Goal: Information Seeking & Learning: Find specific fact

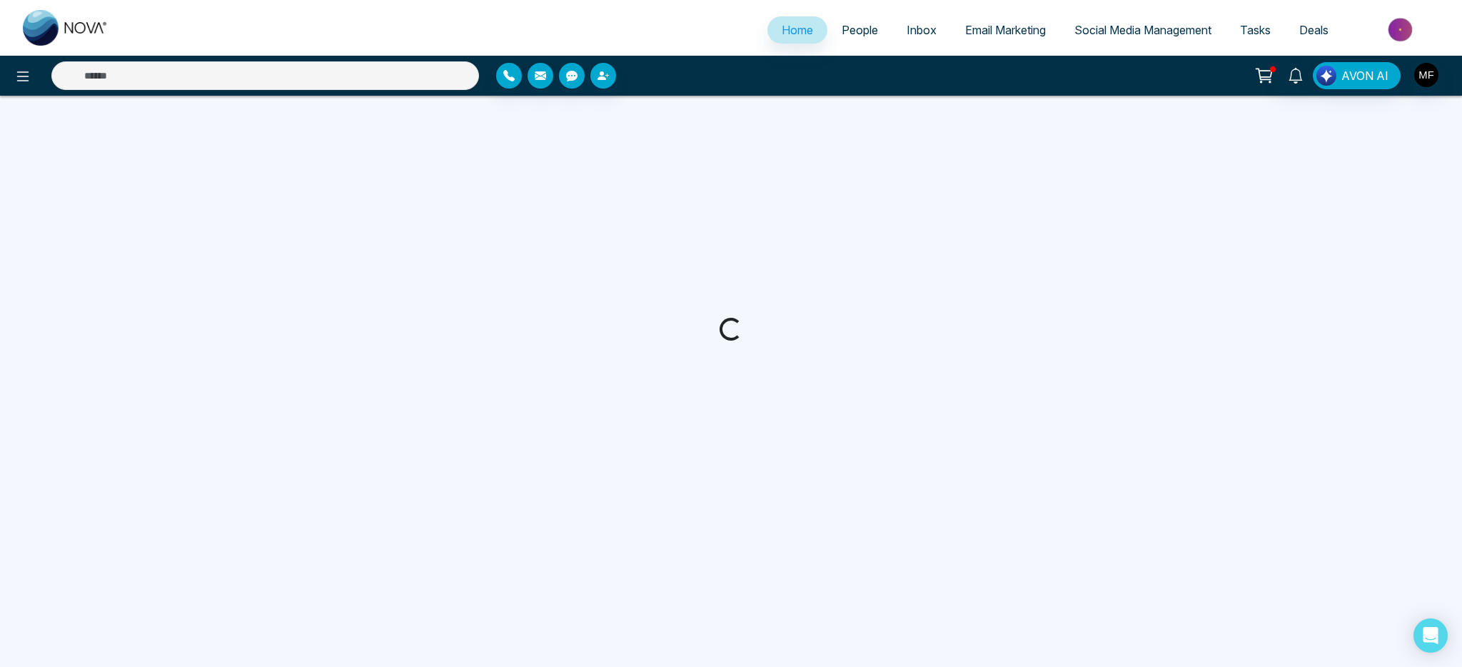
select select "*"
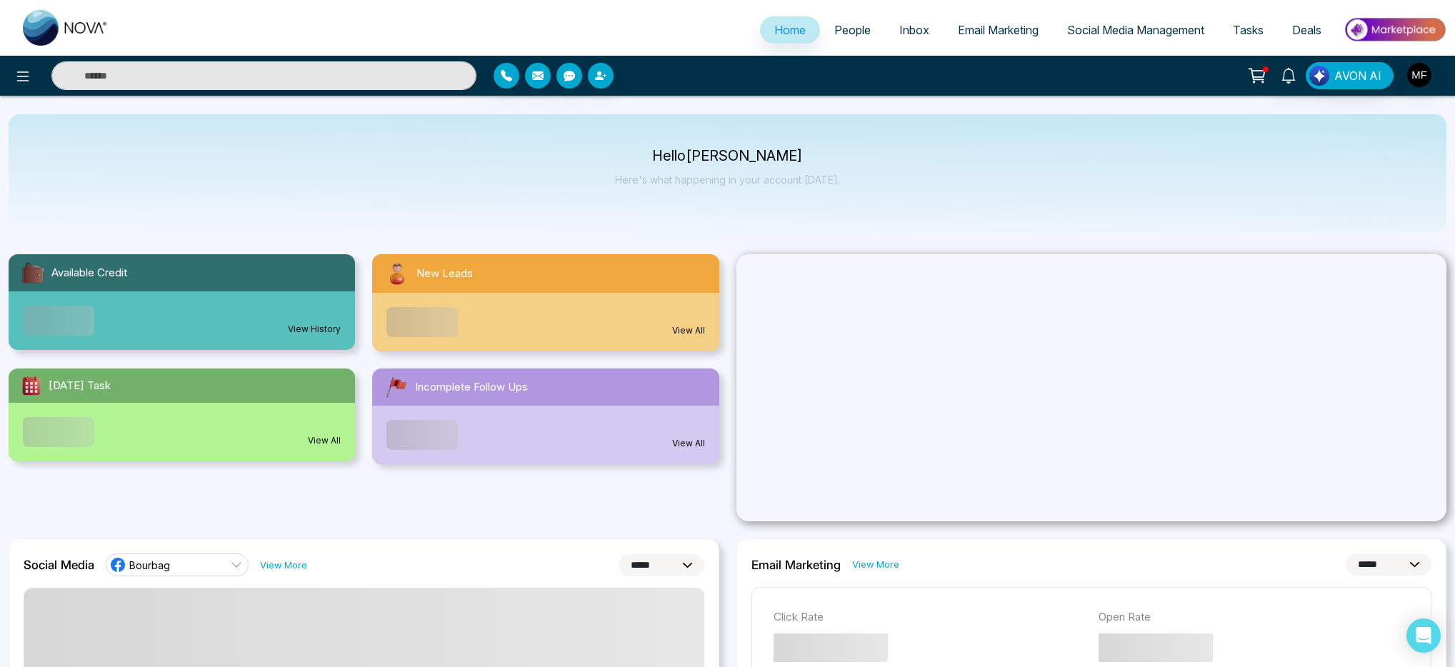
click at [844, 28] on span "People" at bounding box center [852, 30] width 36 height 14
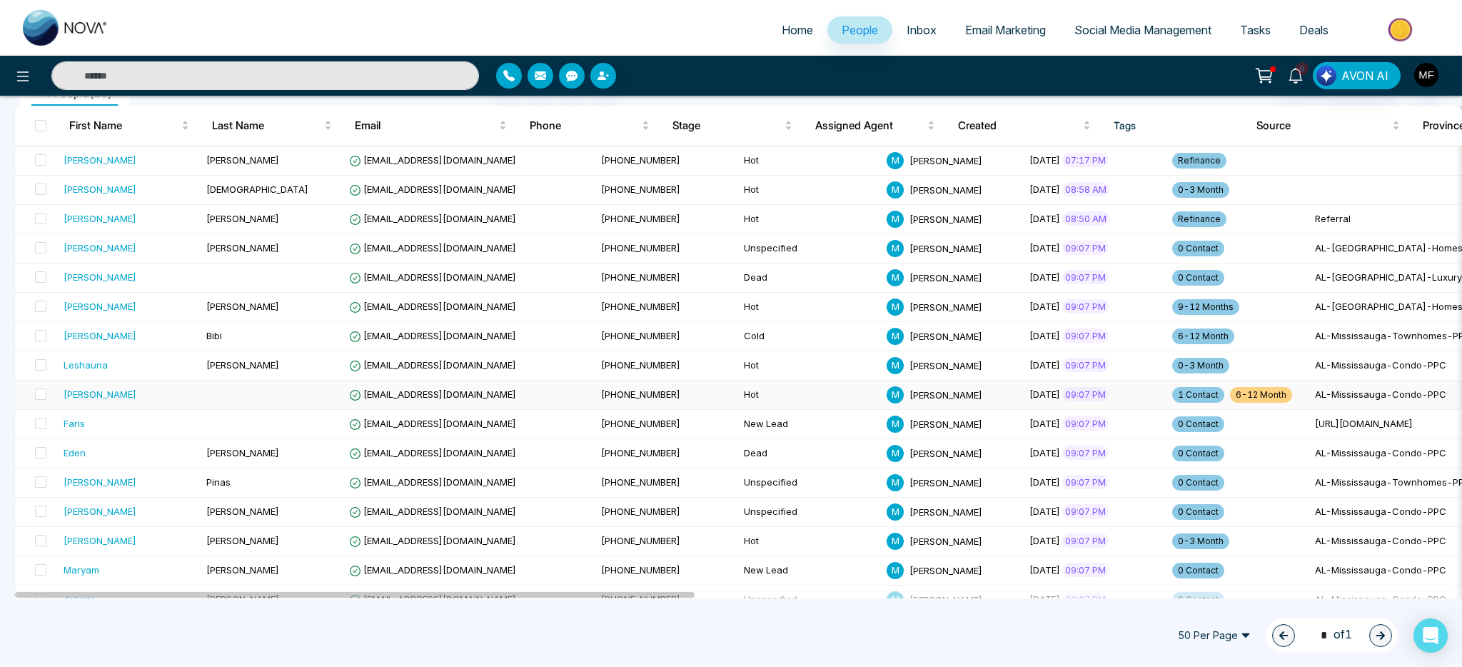
scroll to position [217, 0]
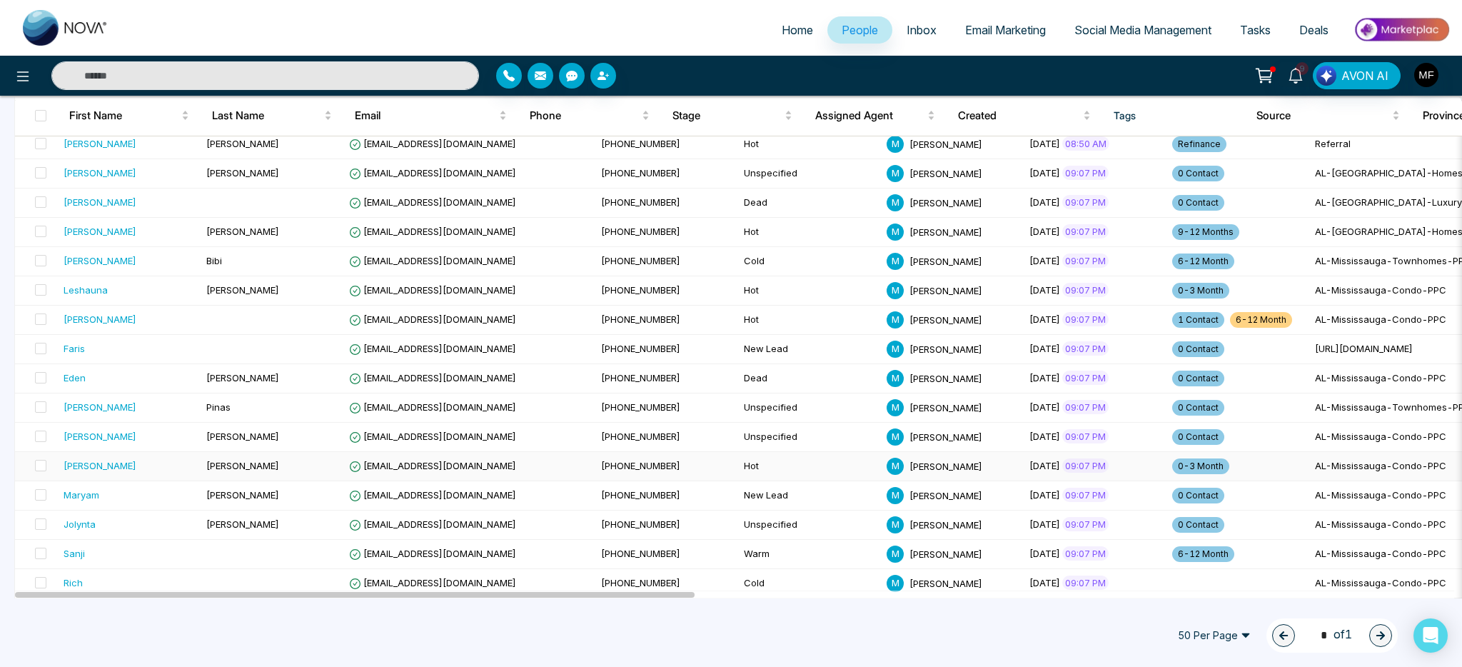
click at [103, 468] on div "[PERSON_NAME]" at bounding box center [129, 465] width 131 height 14
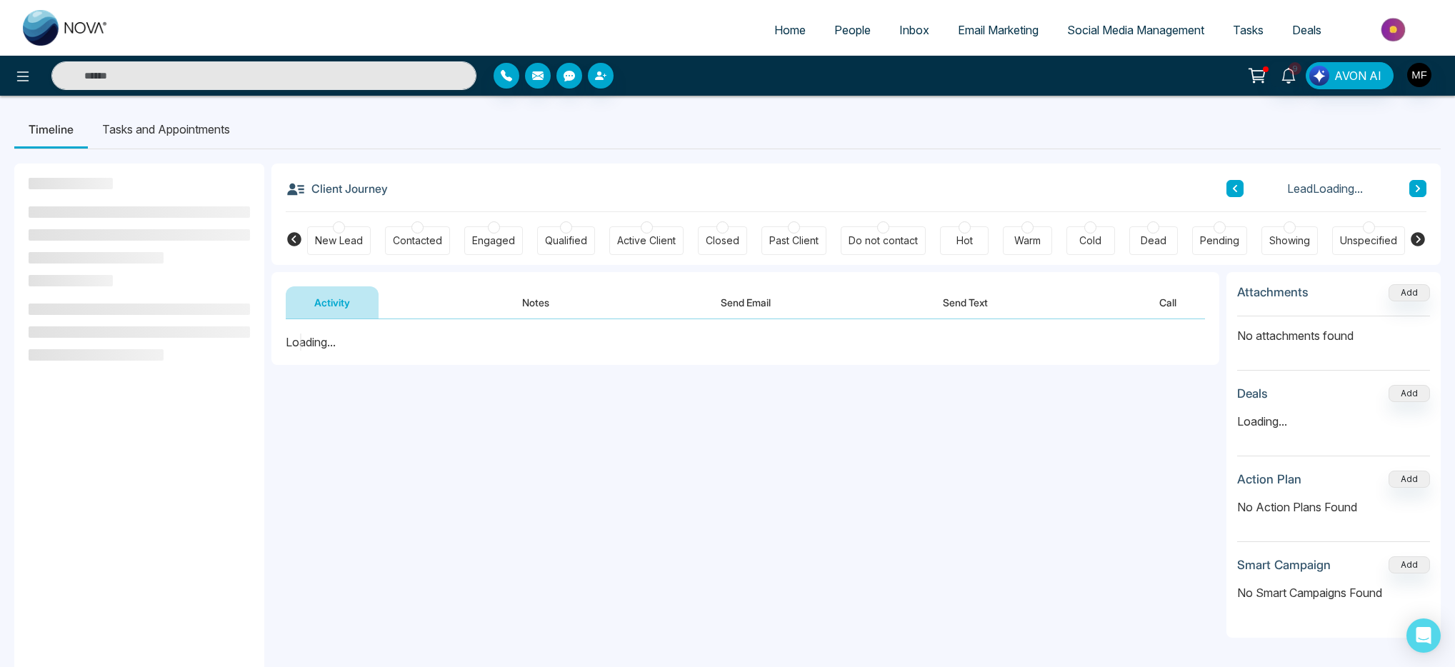
click at [541, 287] on button "Notes" at bounding box center [535, 302] width 84 height 32
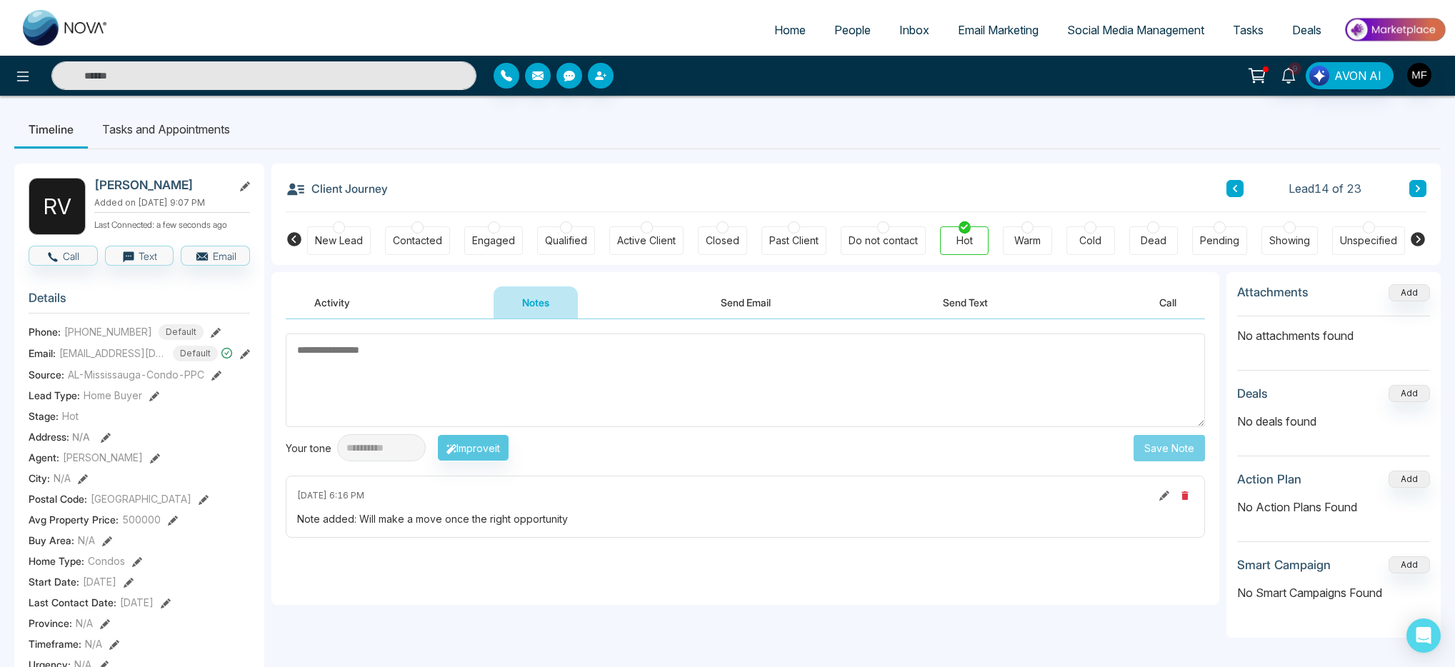
click at [523, 301] on button "Notes" at bounding box center [535, 302] width 84 height 32
click at [392, 521] on div "Note added: Will make a move once the right opportunity" at bounding box center [745, 518] width 896 height 15
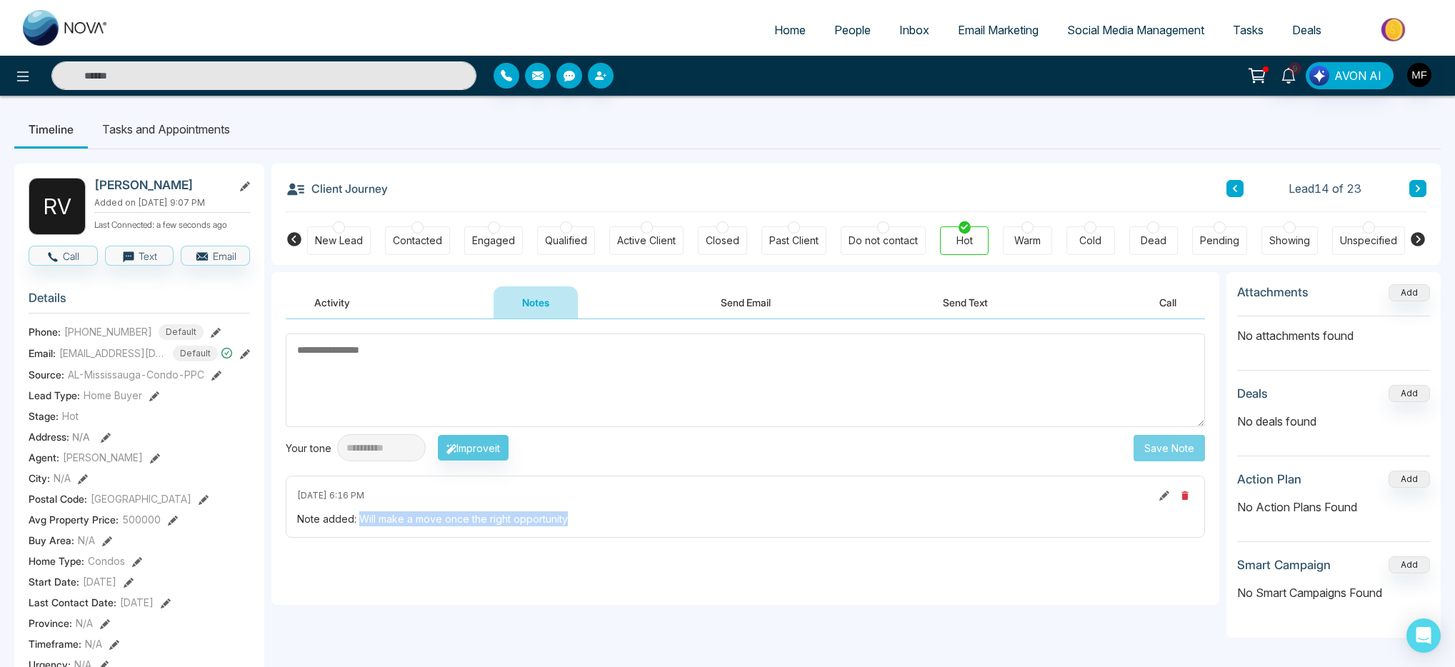
drag, startPoint x: 359, startPoint y: 518, endPoint x: 630, endPoint y: 538, distance: 271.4
click at [630, 538] on div "**********" at bounding box center [745, 462] width 948 height 286
copy div "Will make a move once the right opportunity"
click at [848, 31] on span "People" at bounding box center [852, 30] width 36 height 14
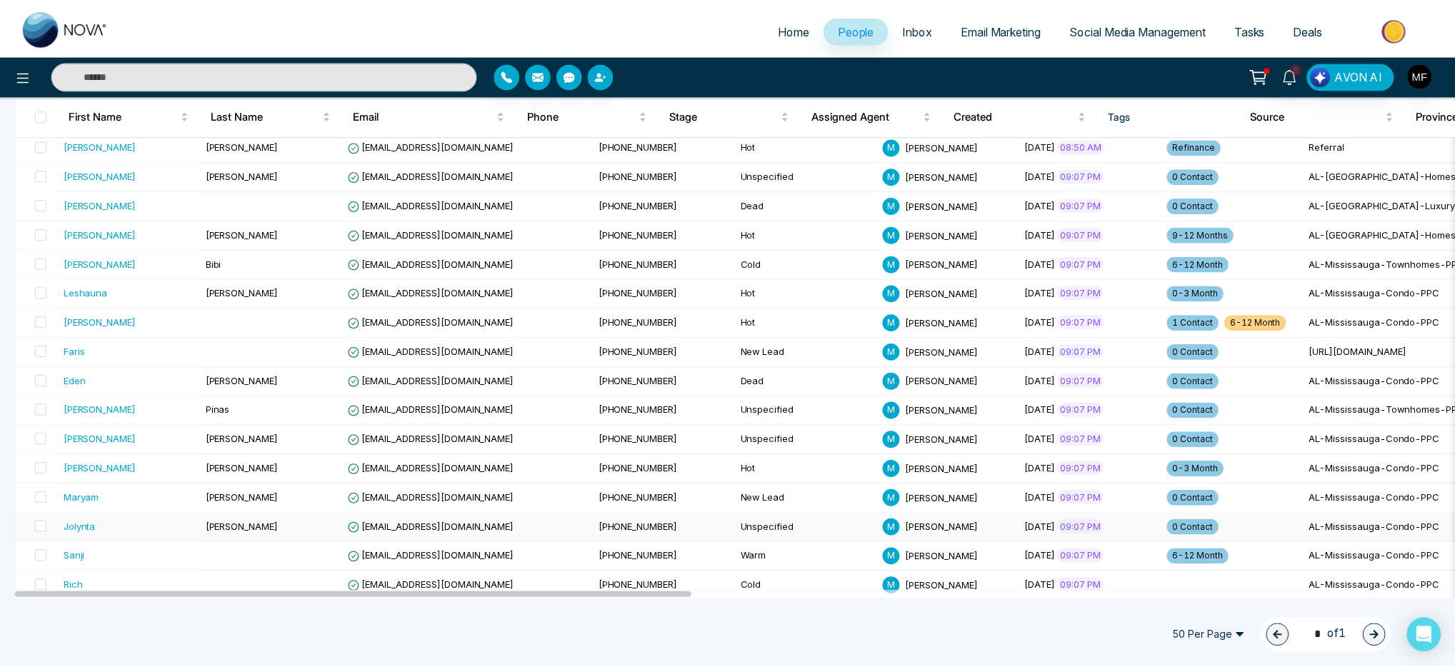
scroll to position [216, 0]
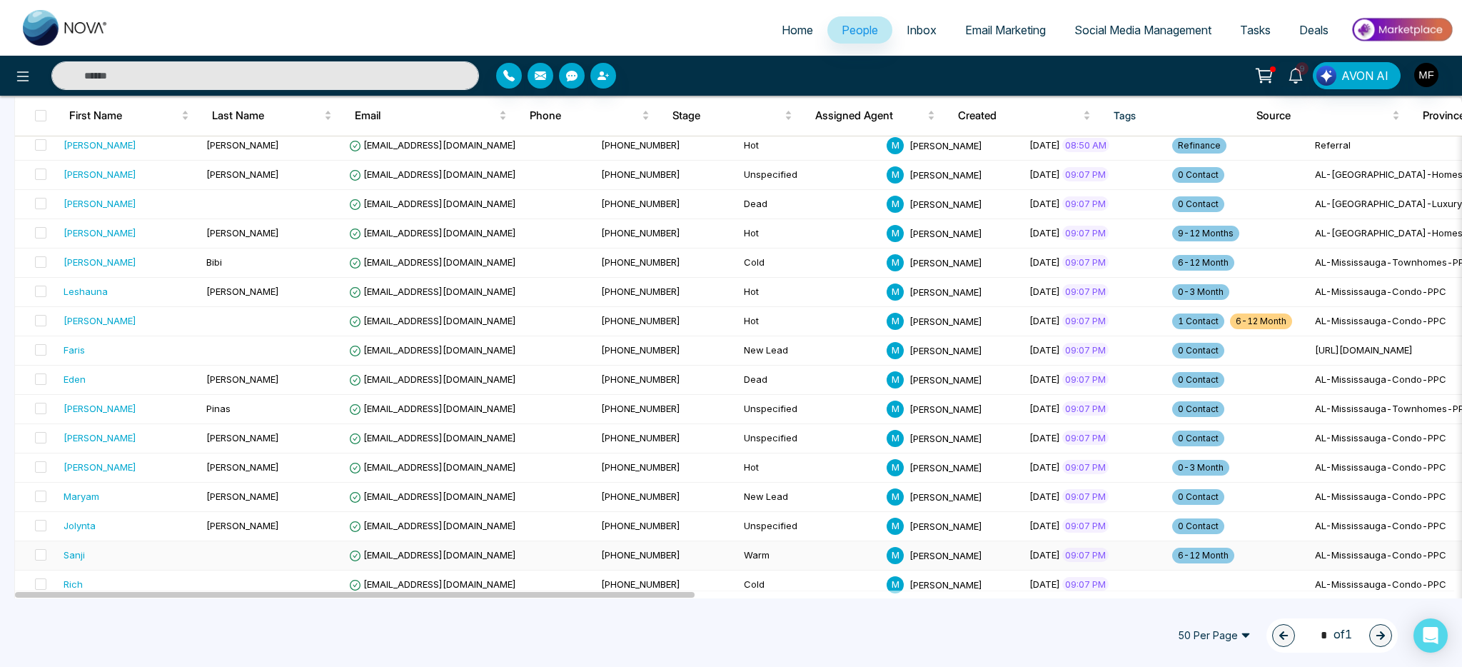
click at [80, 560] on div "Sanji" at bounding box center [74, 555] width 21 height 14
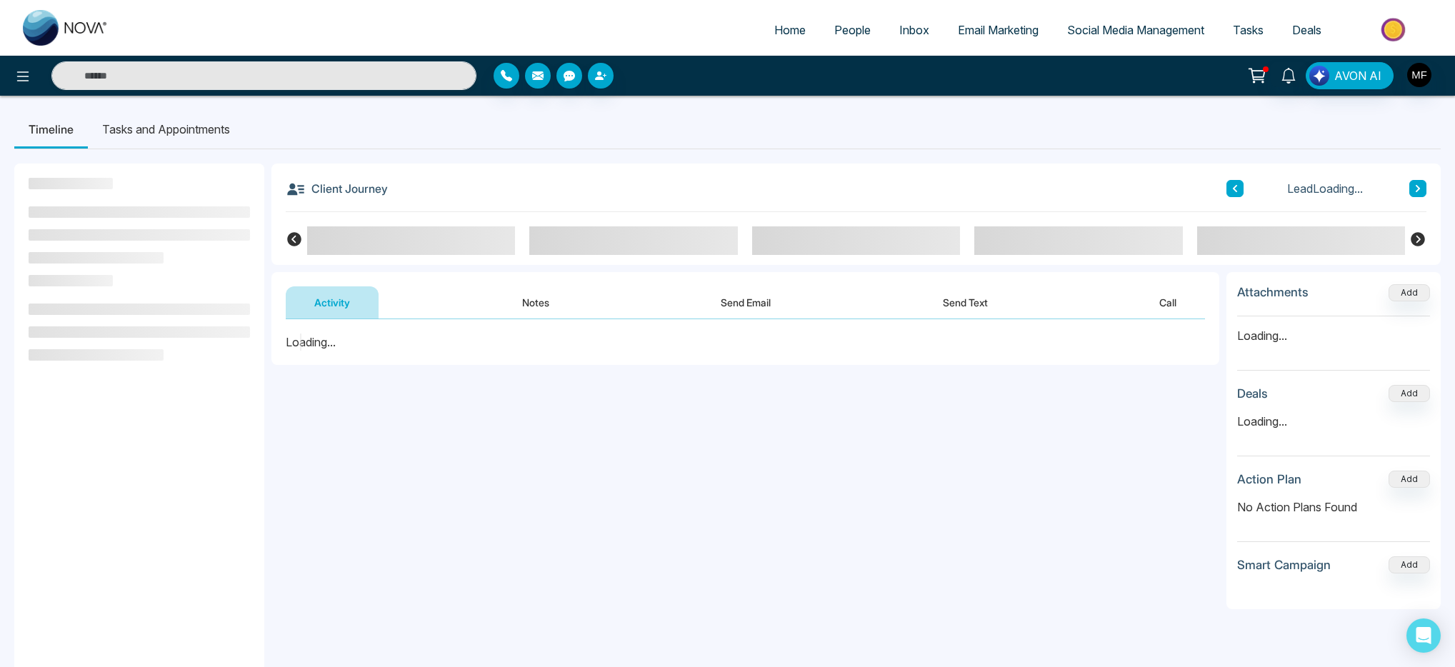
click at [550, 303] on button "Notes" at bounding box center [535, 302] width 84 height 32
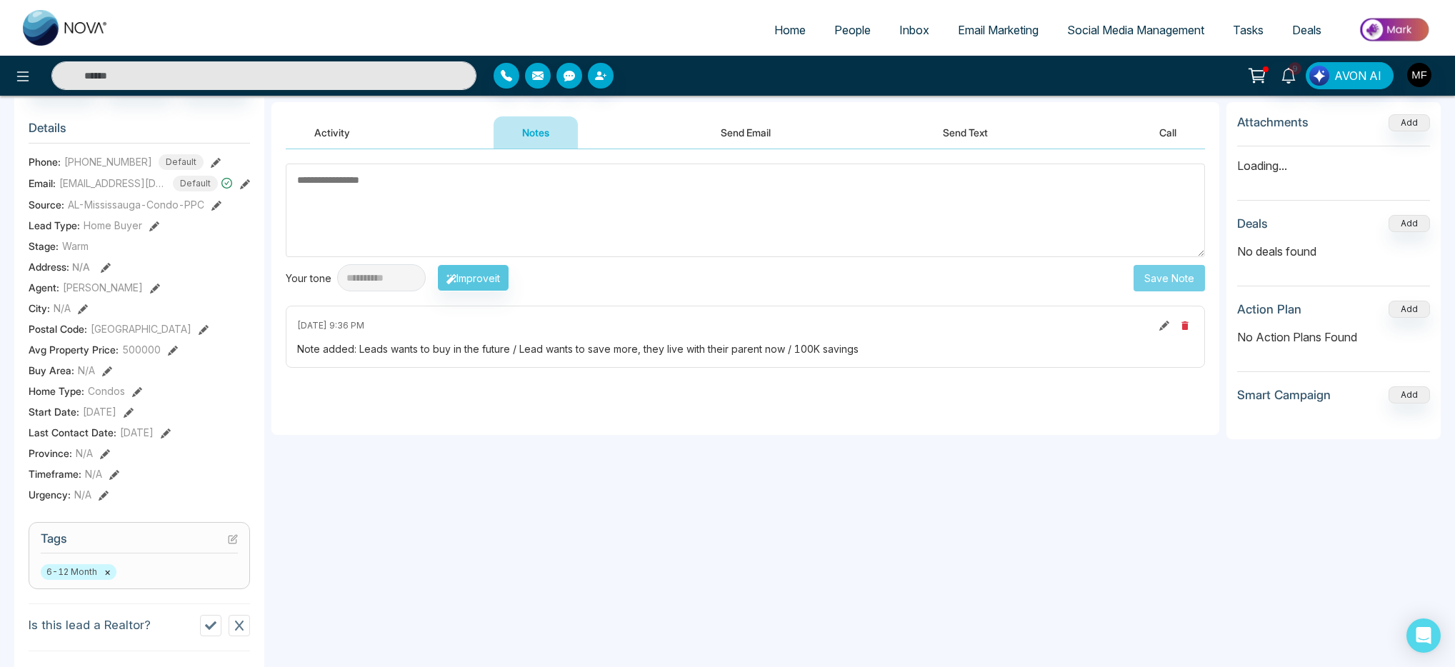
scroll to position [212, 0]
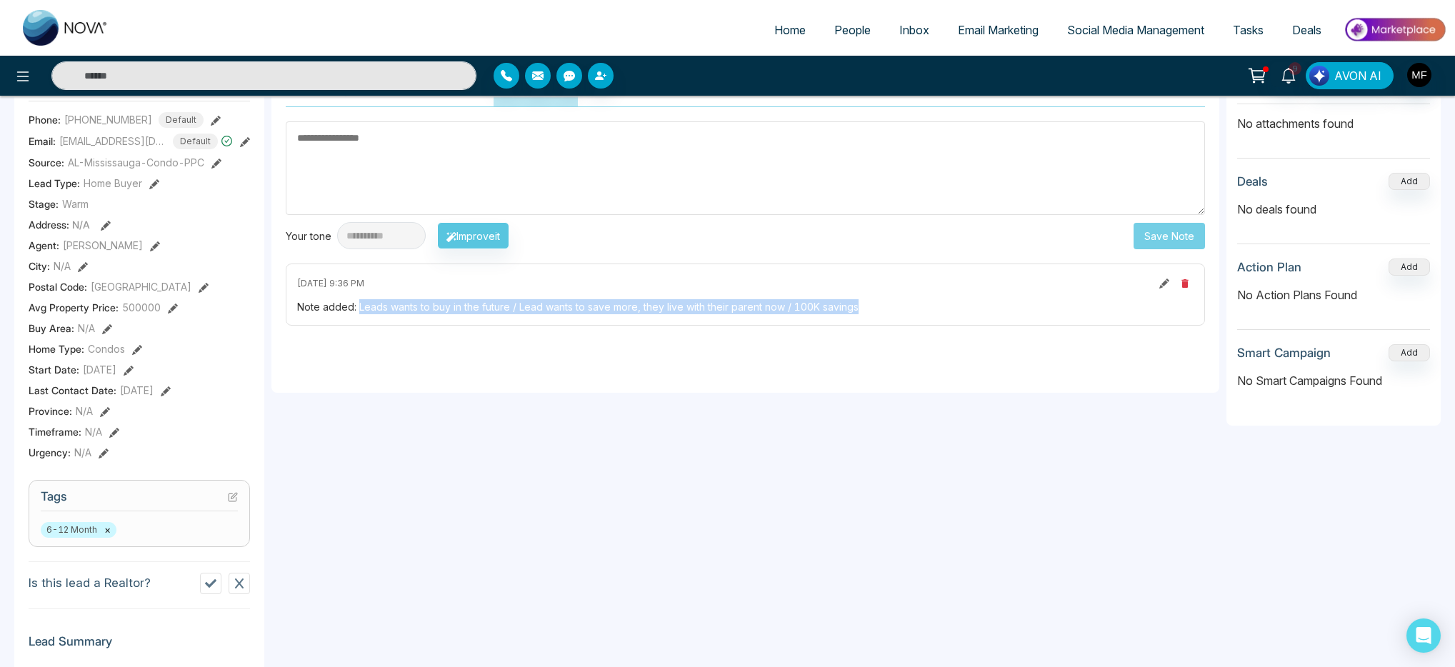
drag, startPoint x: 358, startPoint y: 306, endPoint x: 864, endPoint y: 303, distance: 506.3
click at [864, 303] on div "Note added: Leads wants to buy in the future / Lead wants to save more, they li…" at bounding box center [745, 306] width 896 height 15
copy div "Leads wants to buy in the future / Lead wants to save more, they live with thei…"
click at [854, 28] on span "People" at bounding box center [852, 30] width 36 height 14
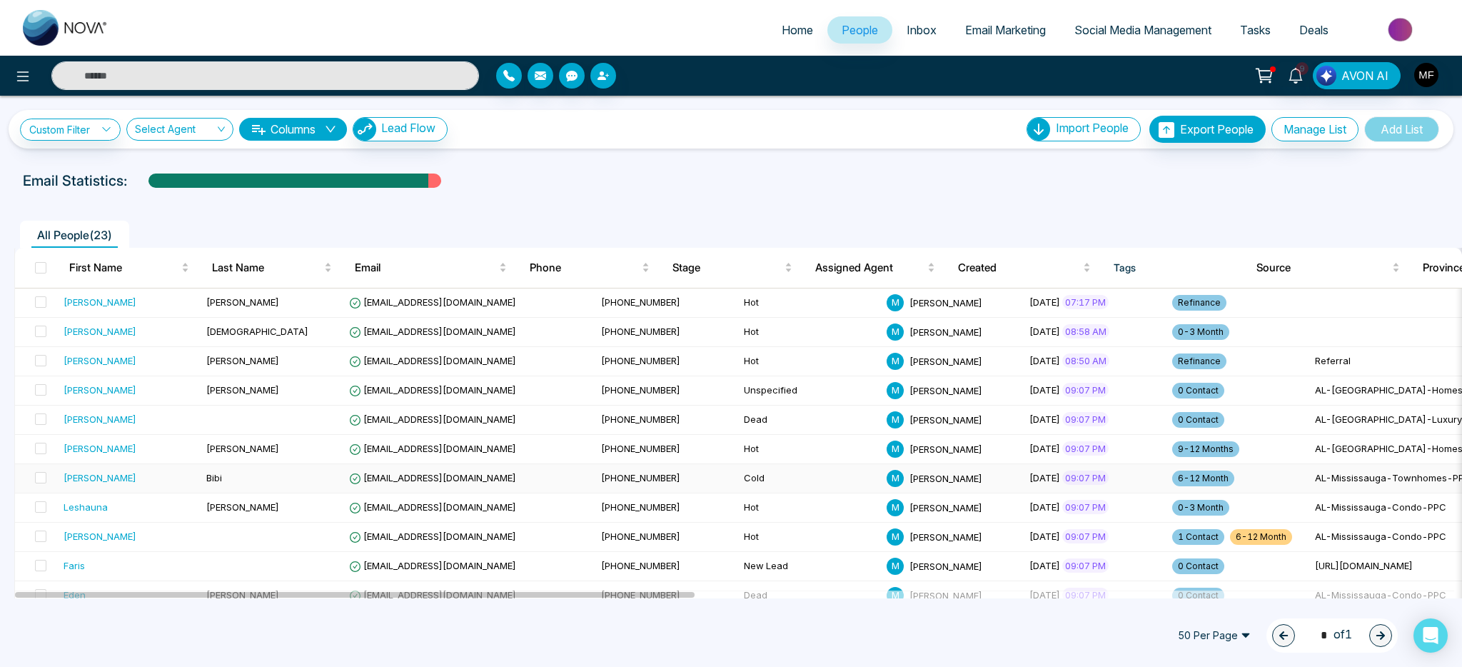
click at [126, 479] on div "[PERSON_NAME]" at bounding box center [129, 478] width 131 height 14
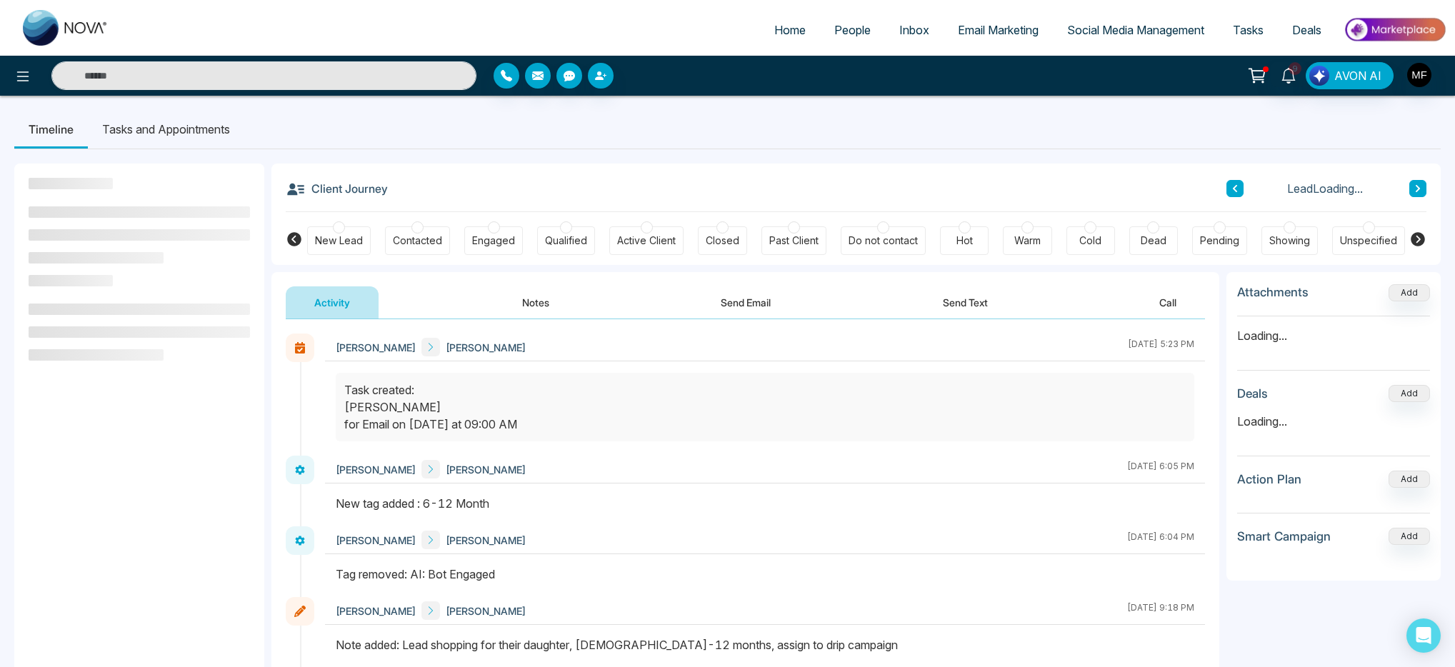
click at [543, 301] on button "Notes" at bounding box center [535, 302] width 84 height 32
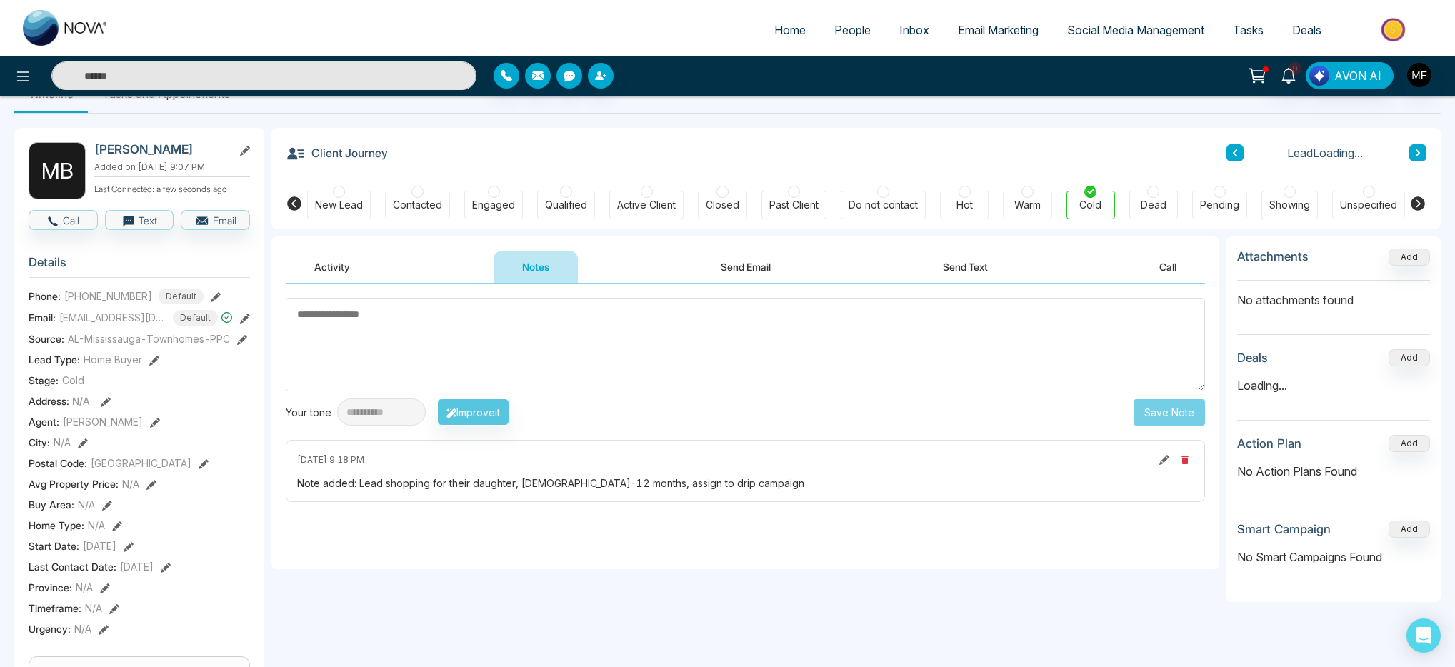
scroll to position [66, 0]
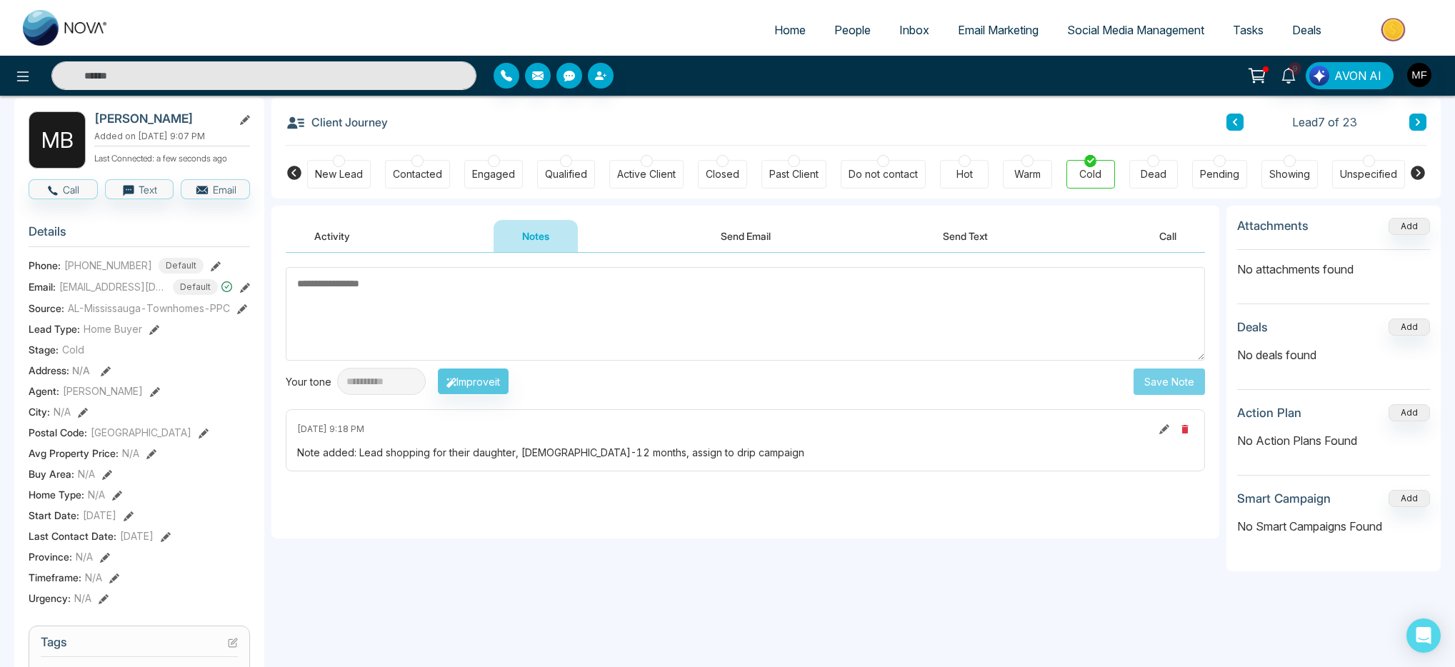
click at [369, 451] on div "Note added: Lead shopping for their daughter, [DEMOGRAPHIC_DATA]-12 months, ass…" at bounding box center [745, 452] width 896 height 15
drag, startPoint x: 358, startPoint y: 453, endPoint x: 746, endPoint y: 451, distance: 387.0
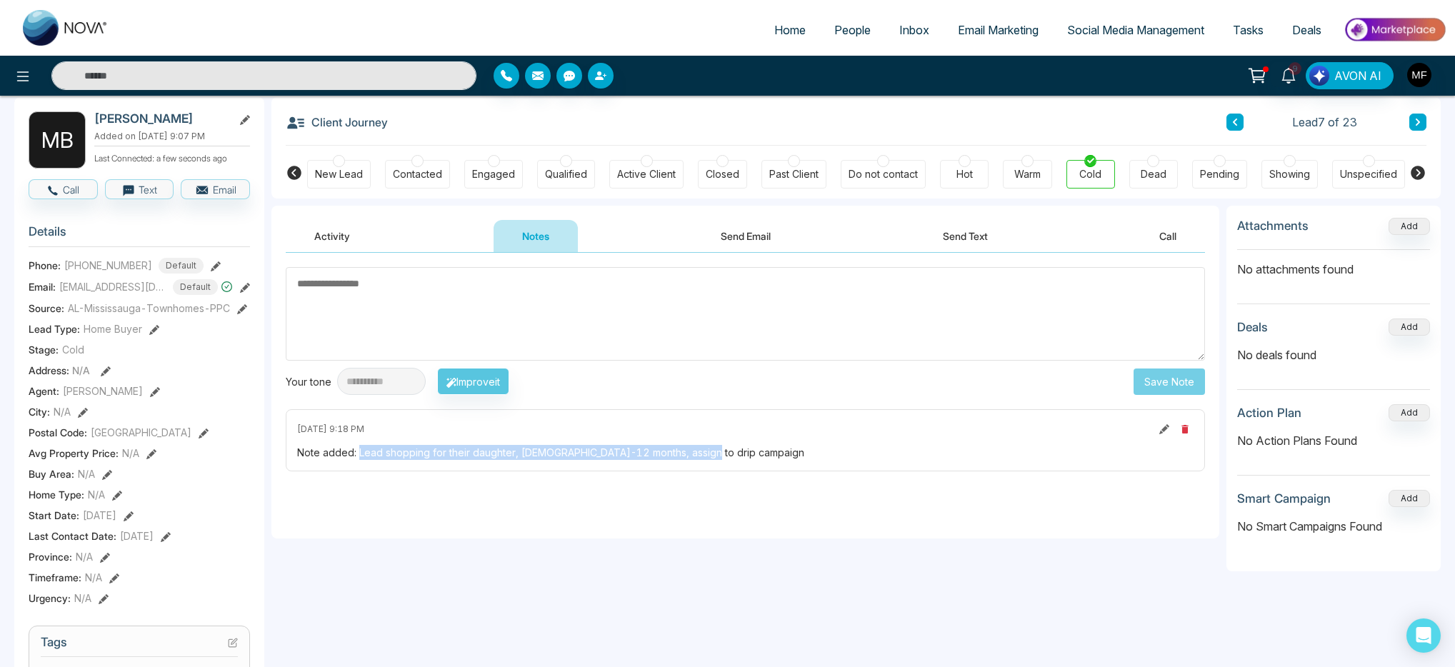
click at [746, 451] on div "Note added: Lead shopping for their daughter, [DEMOGRAPHIC_DATA]-12 months, ass…" at bounding box center [745, 452] width 896 height 15
copy div "Lead shopping for their daughter, [DEMOGRAPHIC_DATA]-12 months, assign to drip …"
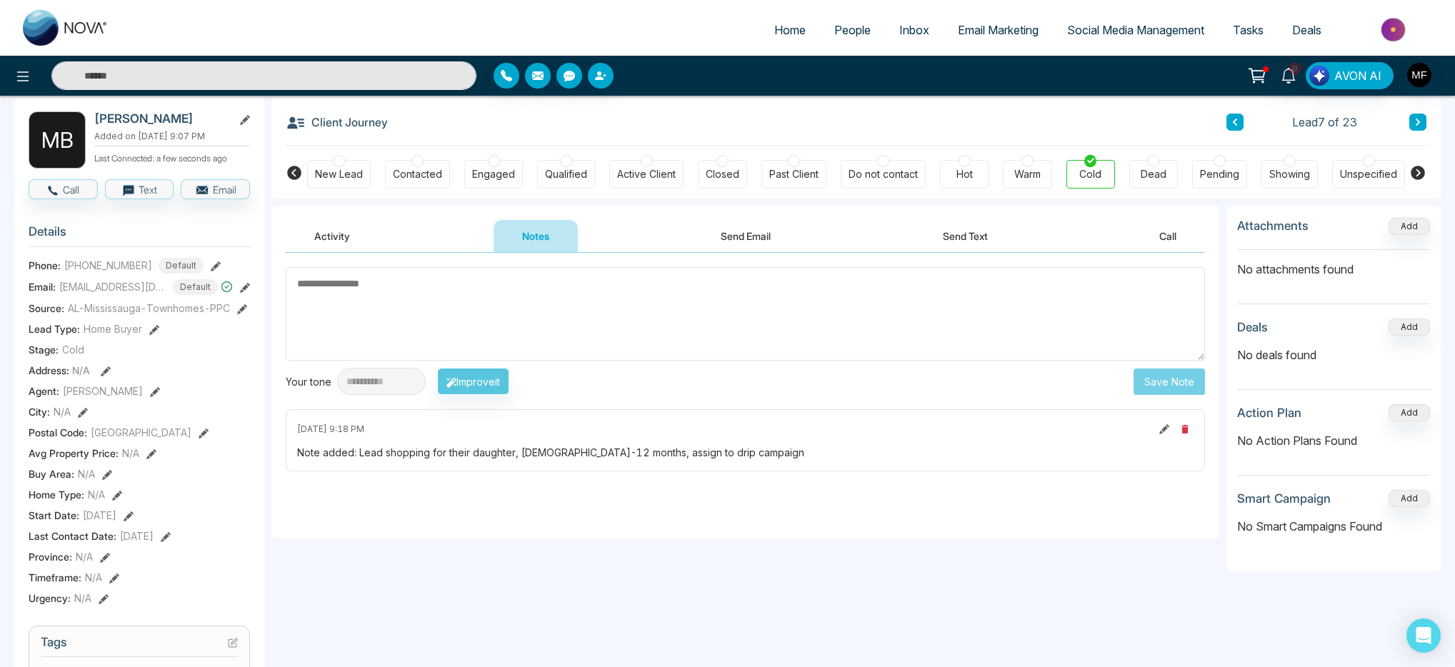
click at [331, 424] on span "[DATE] 9:18 PM" at bounding box center [330, 429] width 67 height 13
drag, startPoint x: 296, startPoint y: 426, endPoint x: 371, endPoint y: 431, distance: 74.4
click at [364, 431] on span "[DATE] 9:18 PM" at bounding box center [330, 429] width 67 height 13
copy span "[DATE] 202"
click at [845, 25] on span "People" at bounding box center [852, 30] width 36 height 14
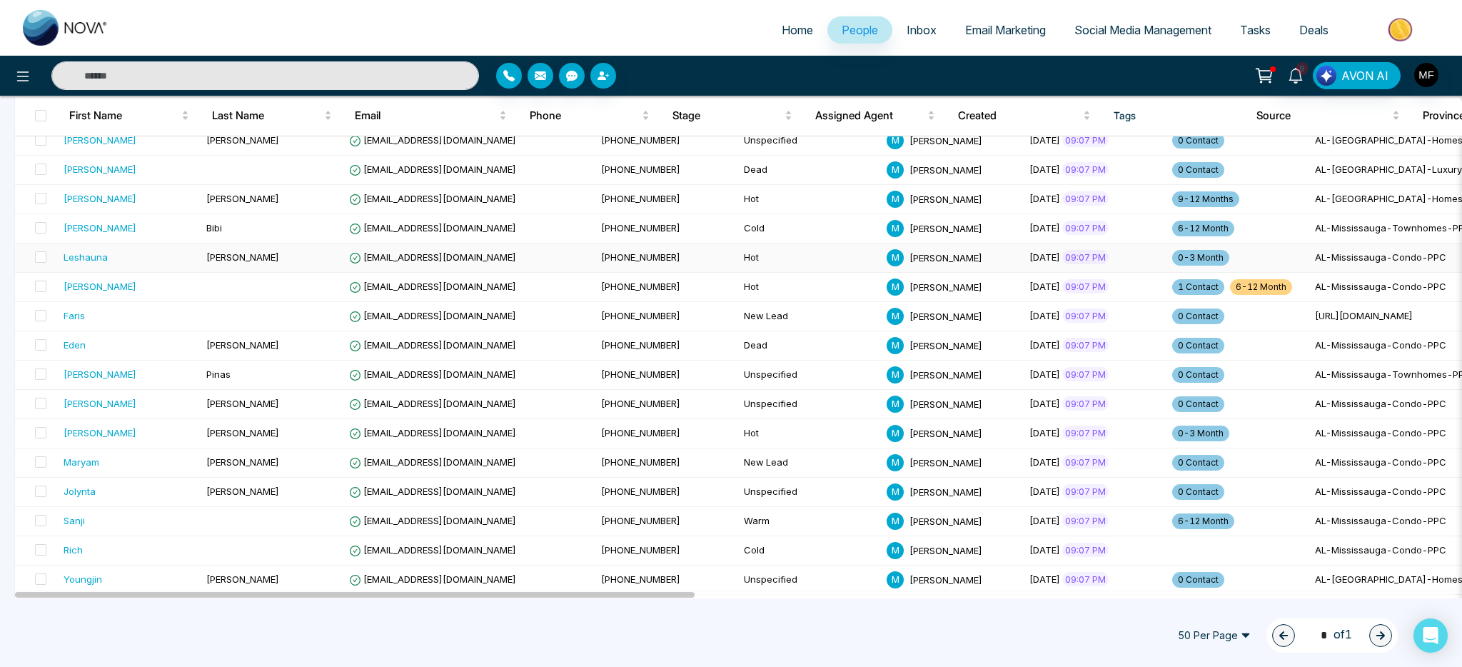
scroll to position [273, 0]
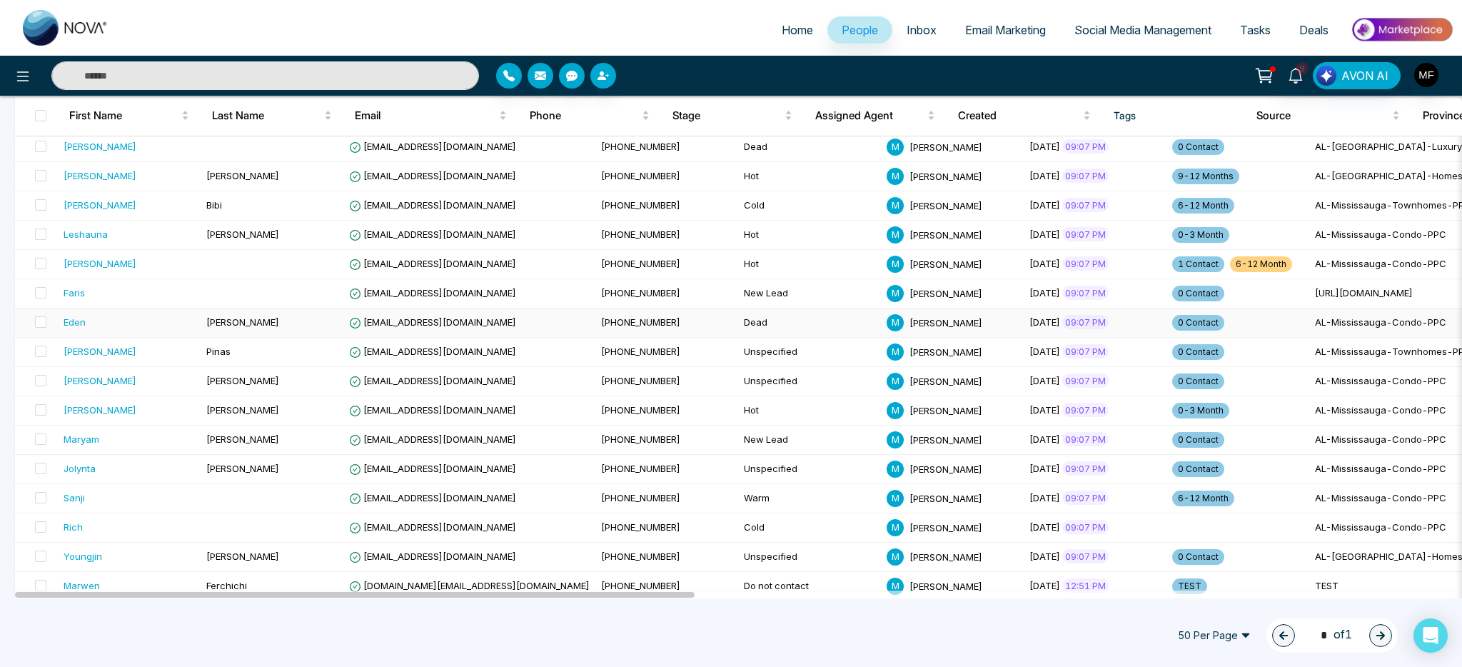
click at [166, 315] on div "Eden" at bounding box center [129, 322] width 131 height 14
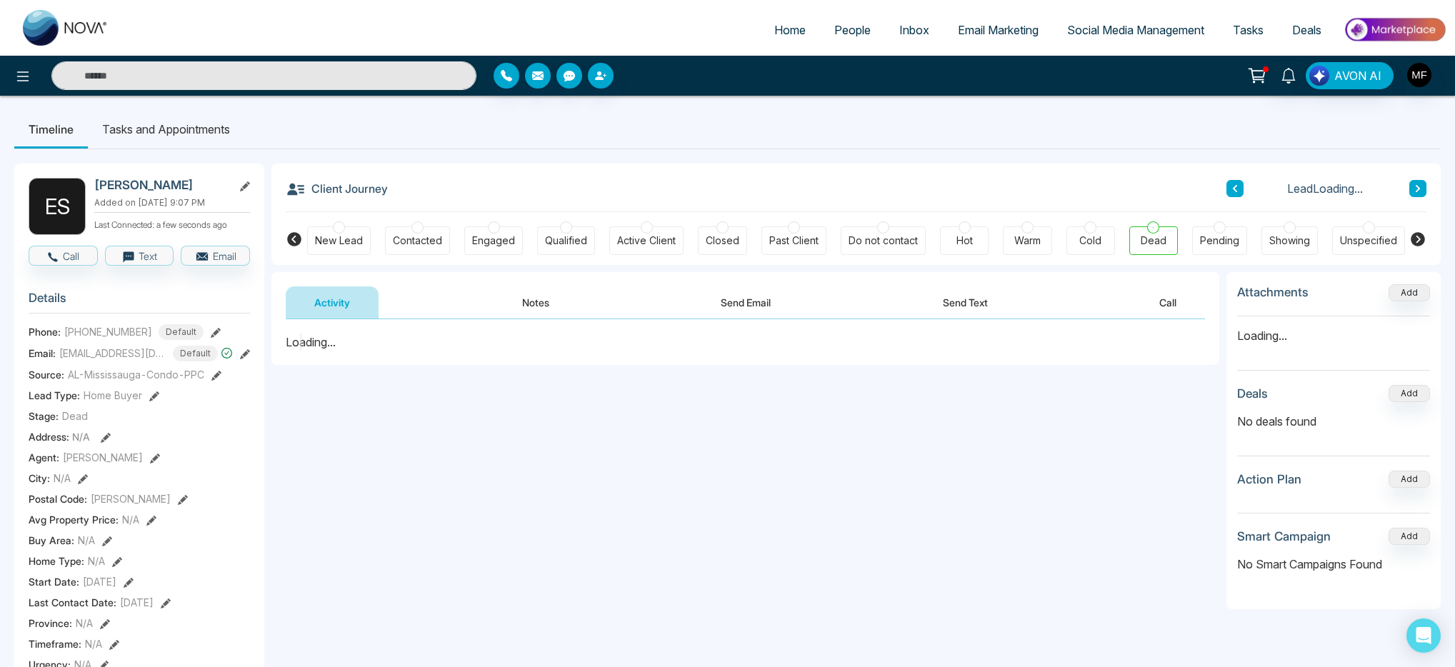
click at [561, 301] on button "Notes" at bounding box center [535, 302] width 84 height 32
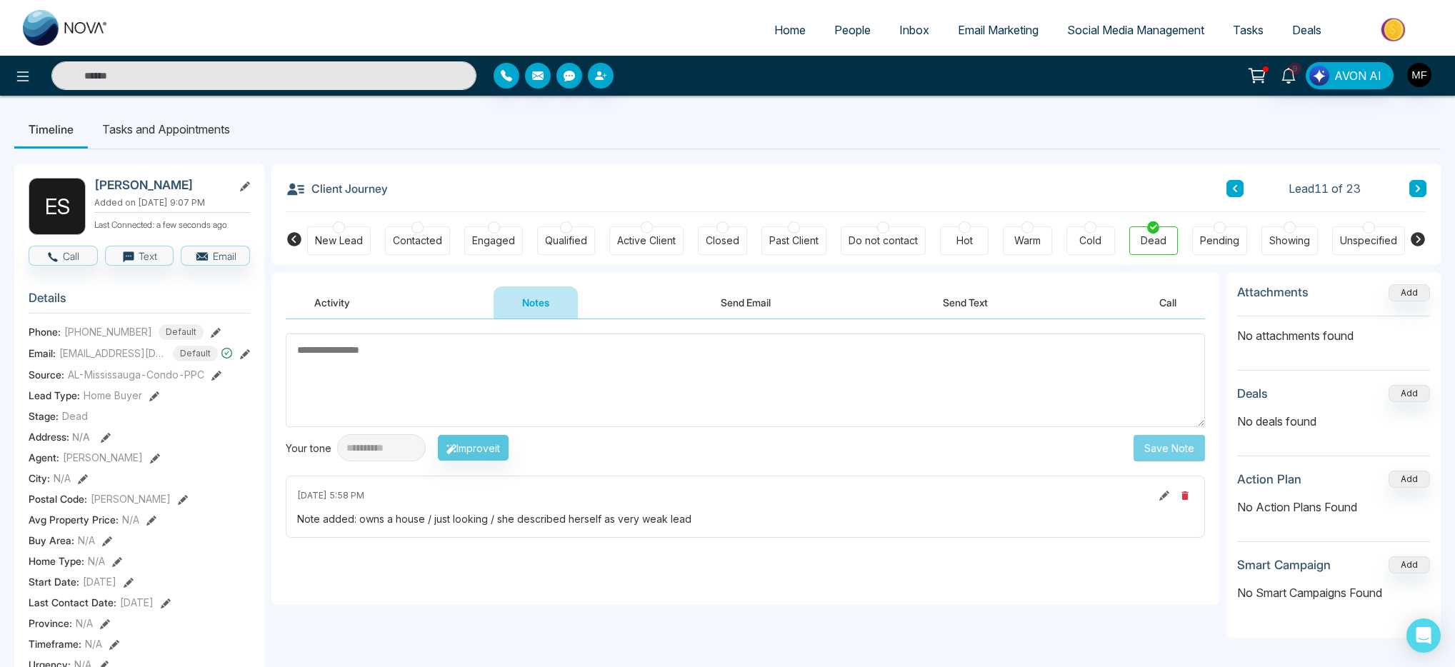
click at [834, 29] on span "People" at bounding box center [852, 30] width 36 height 14
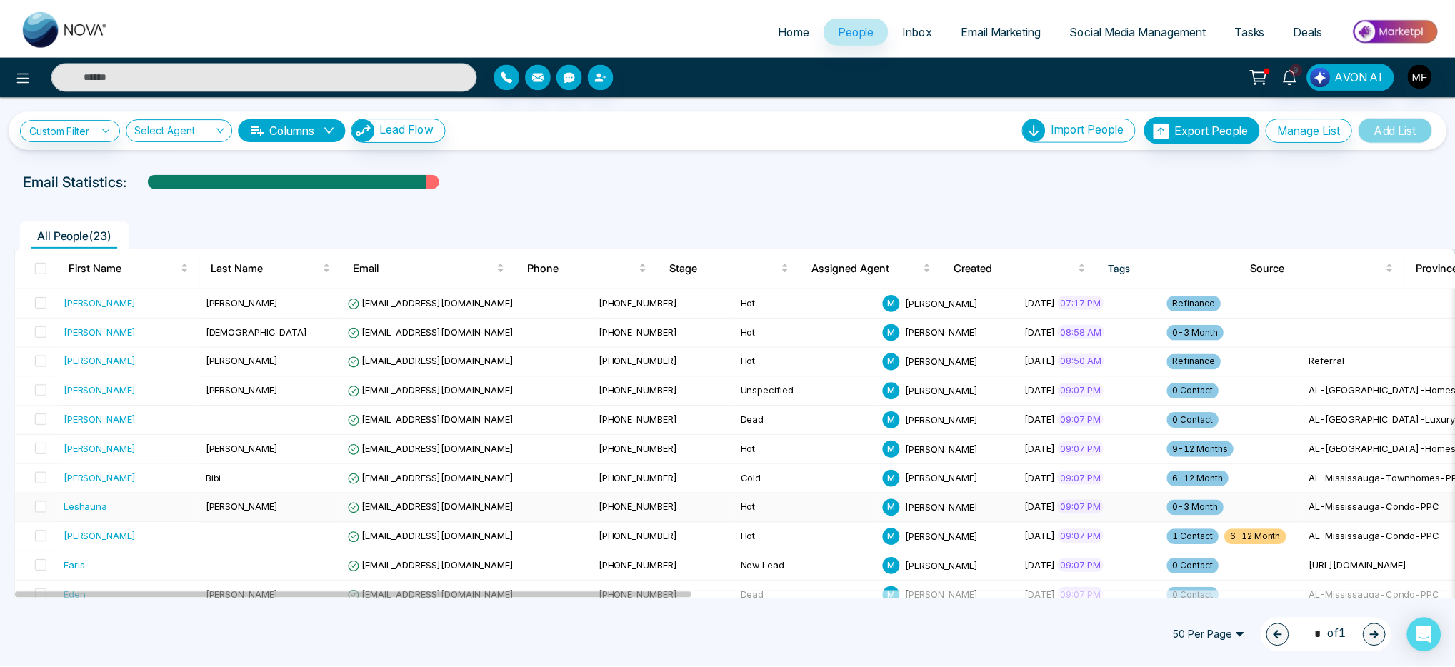
scroll to position [3, 0]
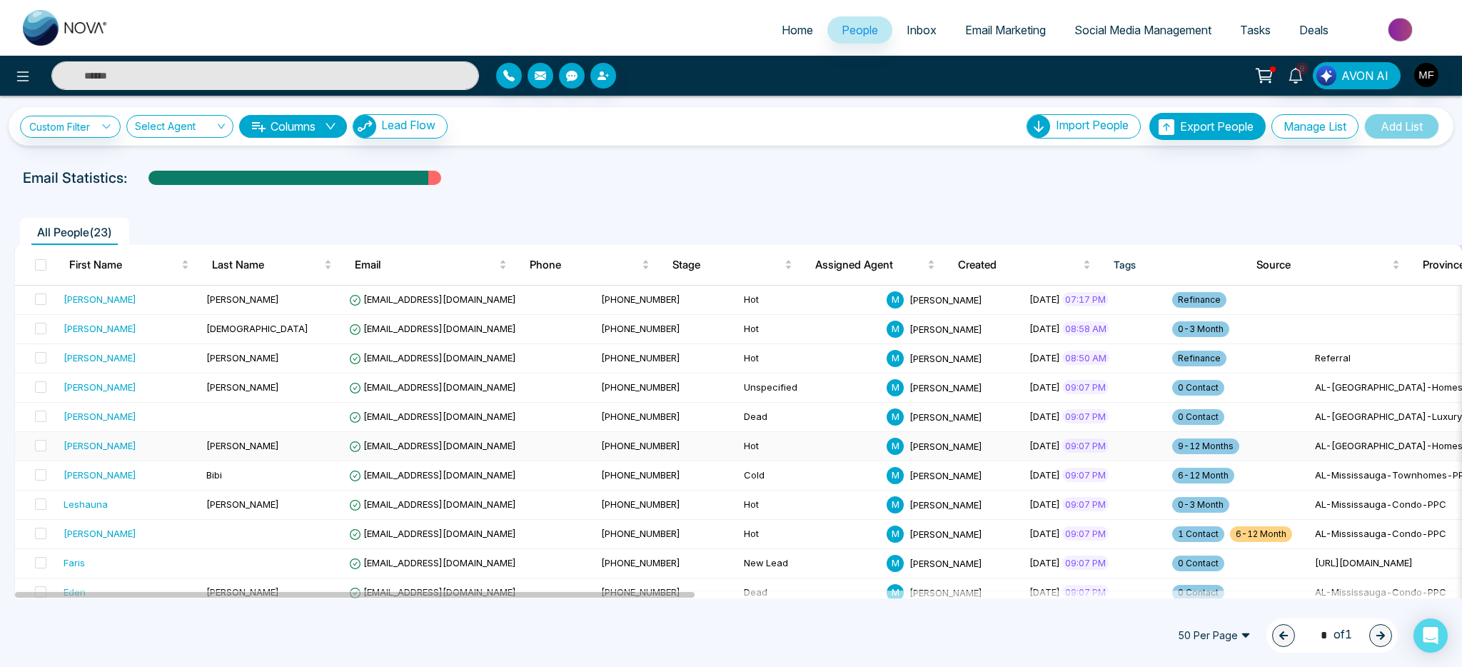
click at [162, 450] on div "[PERSON_NAME]" at bounding box center [129, 445] width 131 height 14
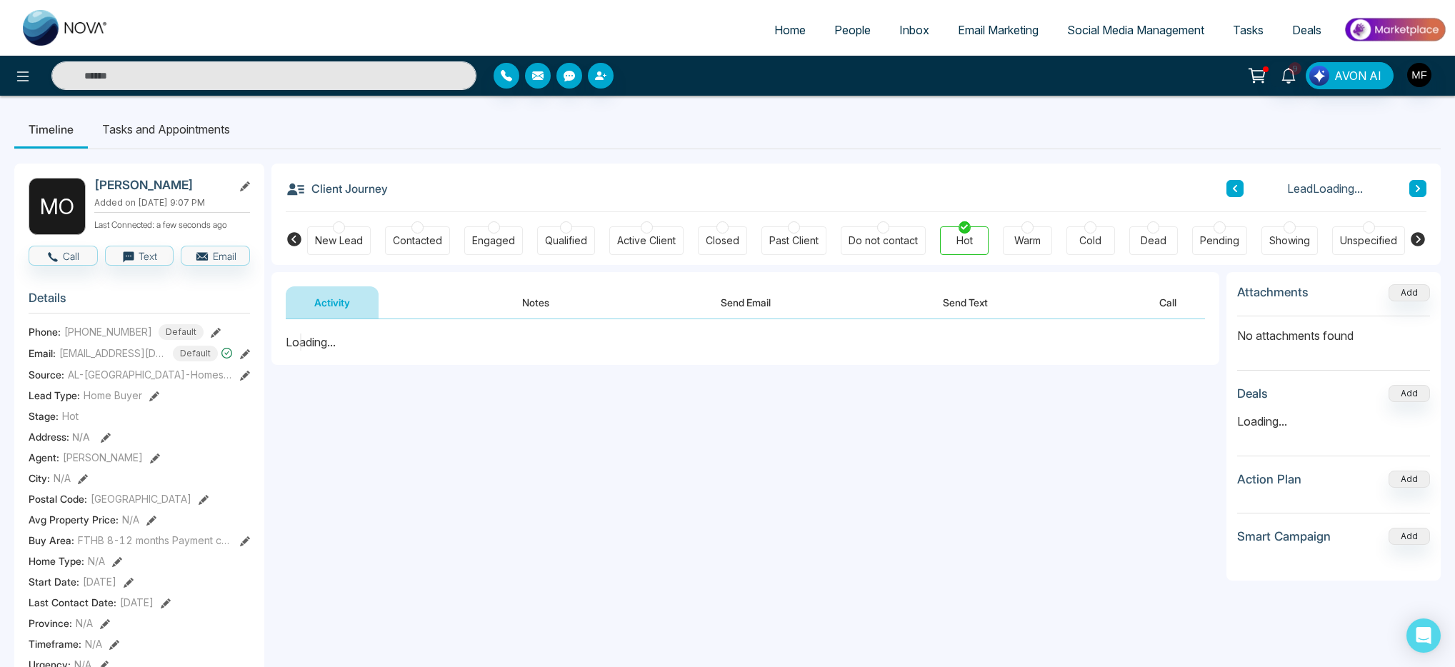
click at [548, 289] on button "Notes" at bounding box center [535, 302] width 84 height 32
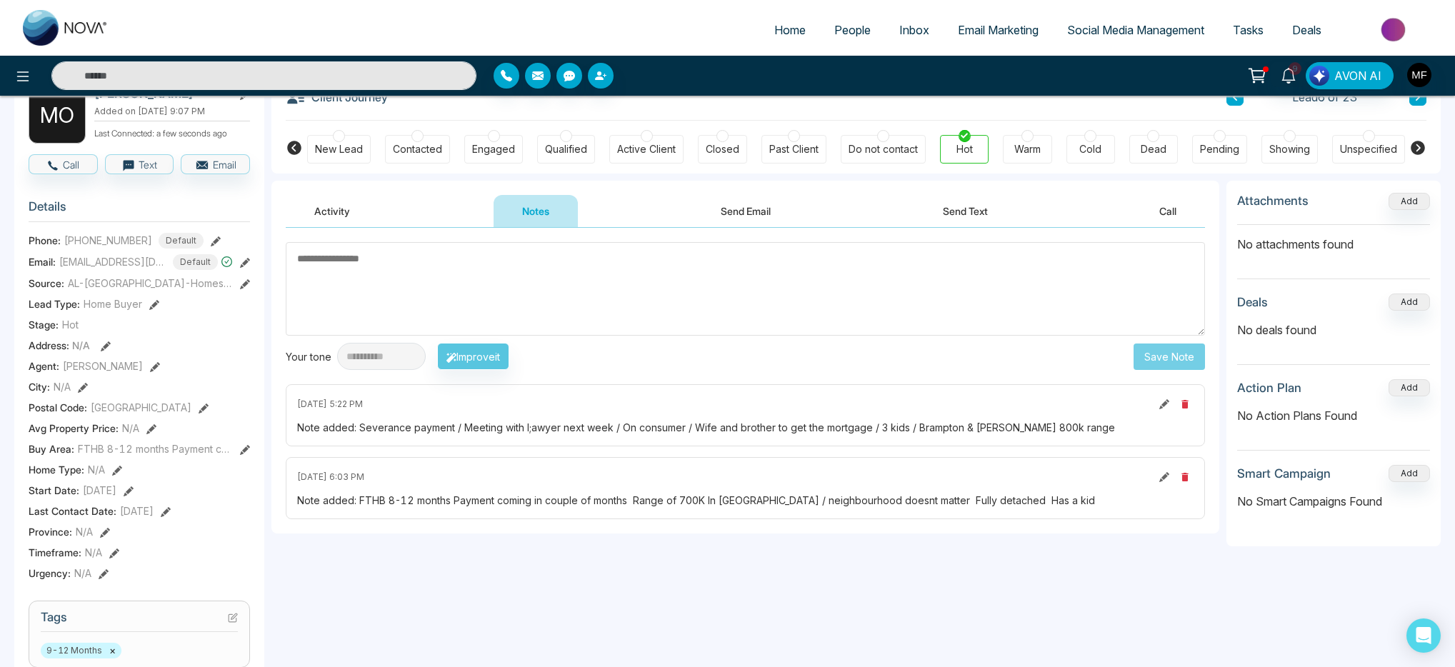
scroll to position [92, 0]
click at [372, 425] on div "Note added: Severance payment / Meeting with l;awyer next week / On consumer / …" at bounding box center [745, 426] width 896 height 15
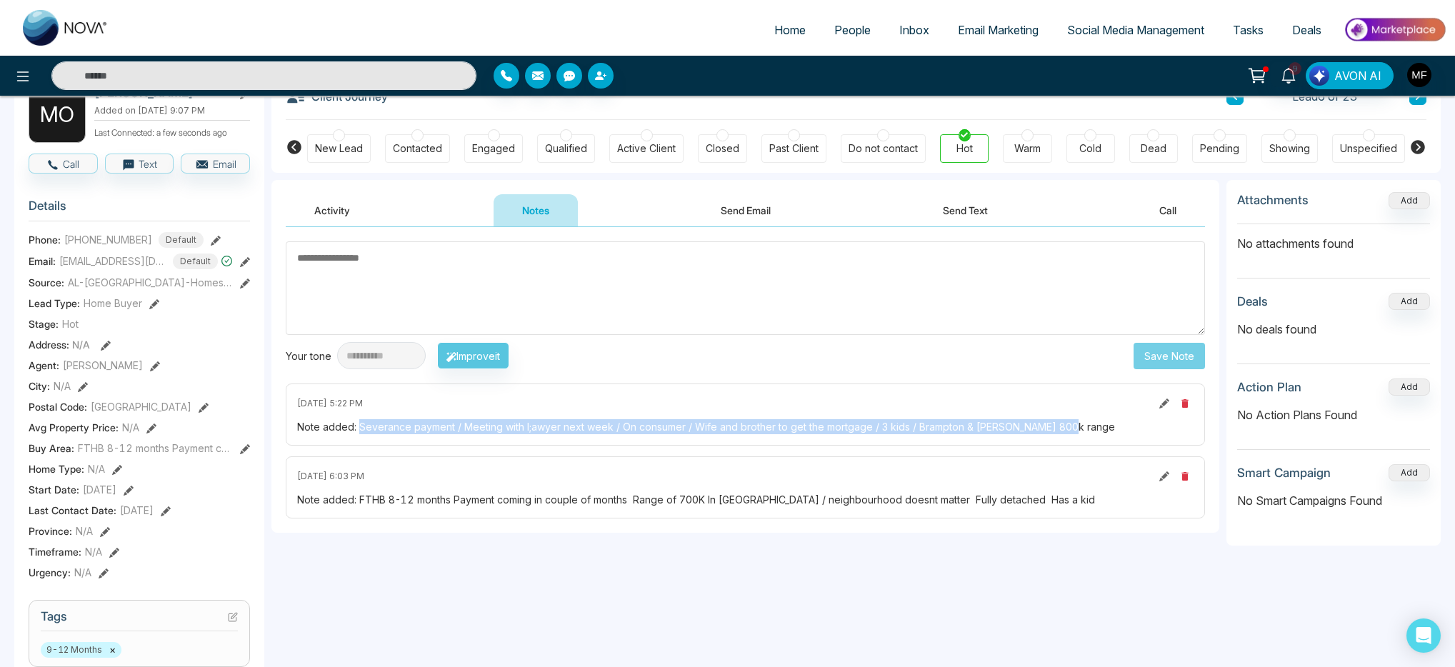
drag, startPoint x: 358, startPoint y: 426, endPoint x: 1054, endPoint y: 431, distance: 696.3
click at [1054, 431] on div "Note added: Severance payment / Meeting with l;awyer next week / On consumer / …" at bounding box center [745, 426] width 896 height 15
copy div "Severance payment / Meeting with l;awyer next week / On consumer / Wife and bro…"
